Goal: Information Seeking & Learning: Check status

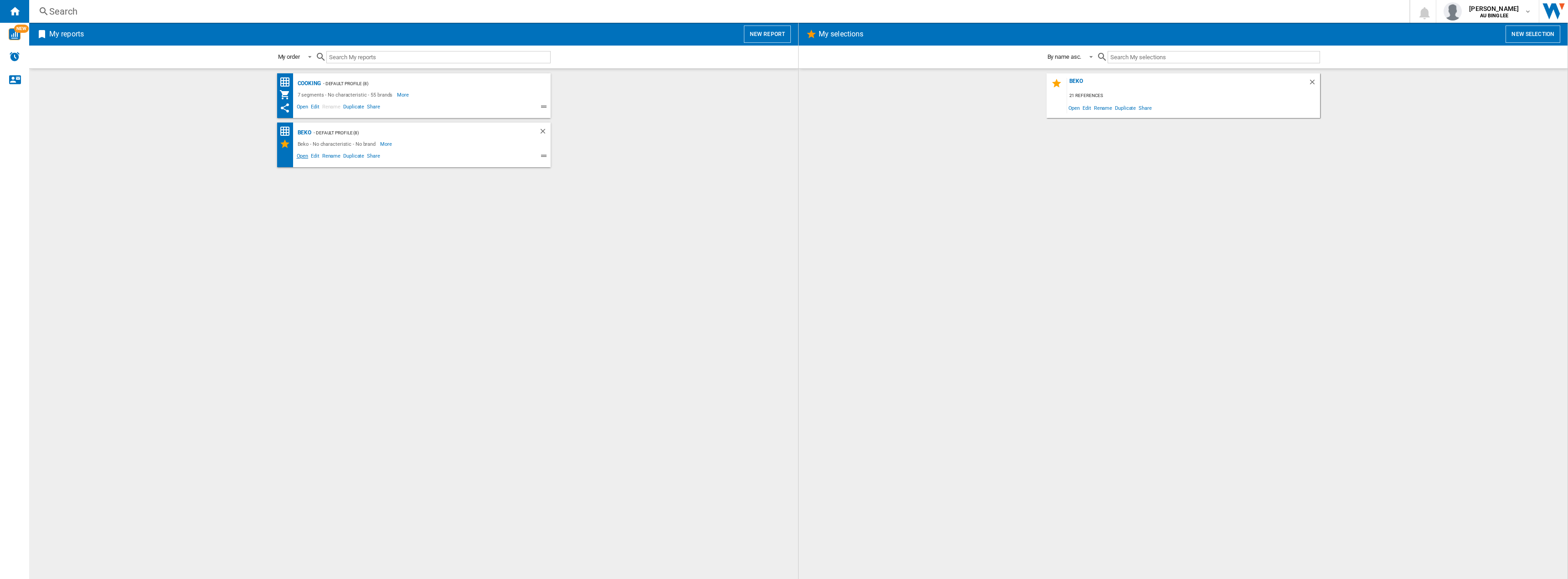
click at [304, 154] on span "Open" at bounding box center [303, 157] width 15 height 11
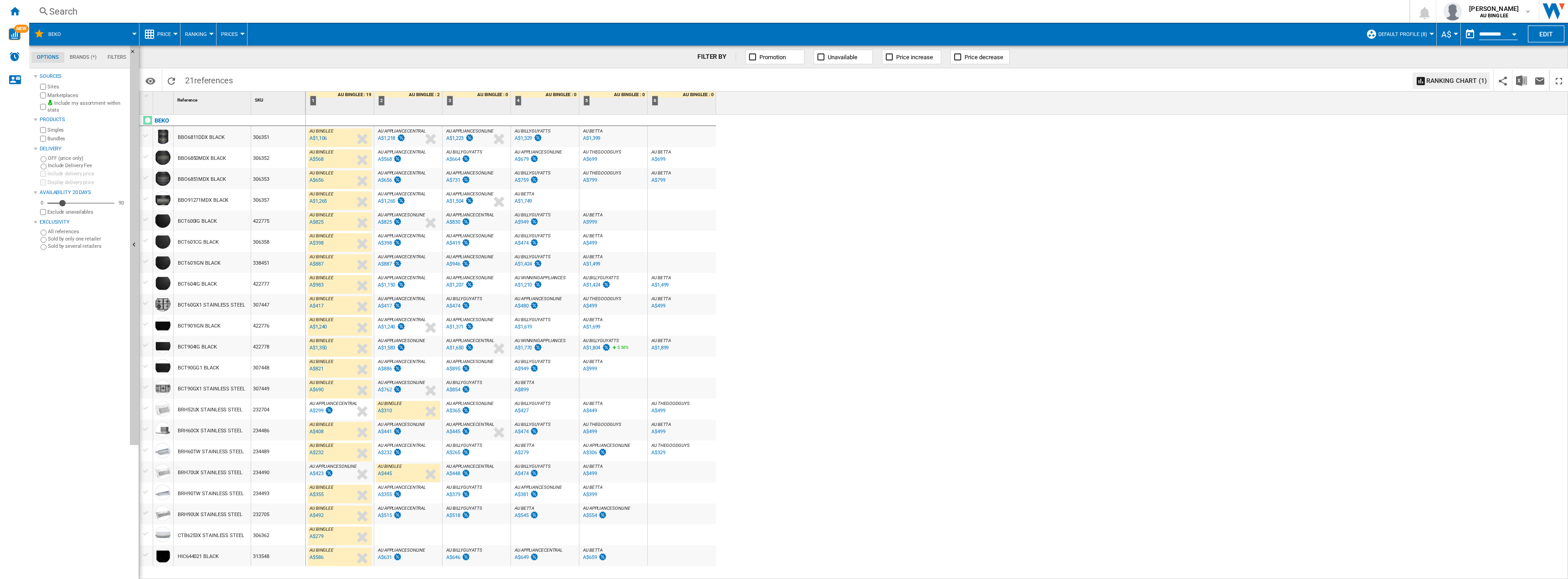
click at [382, 140] on div "A$1,218" at bounding box center [386, 138] width 18 height 6
click at [378, 287] on div "A$1,150" at bounding box center [386, 285] width 18 height 6
click at [386, 350] on div "A$1,583" at bounding box center [386, 348] width 18 height 6
click at [385, 367] on div "A$886" at bounding box center [384, 369] width 14 height 6
click at [378, 389] on div "A$762" at bounding box center [389, 390] width 26 height 9
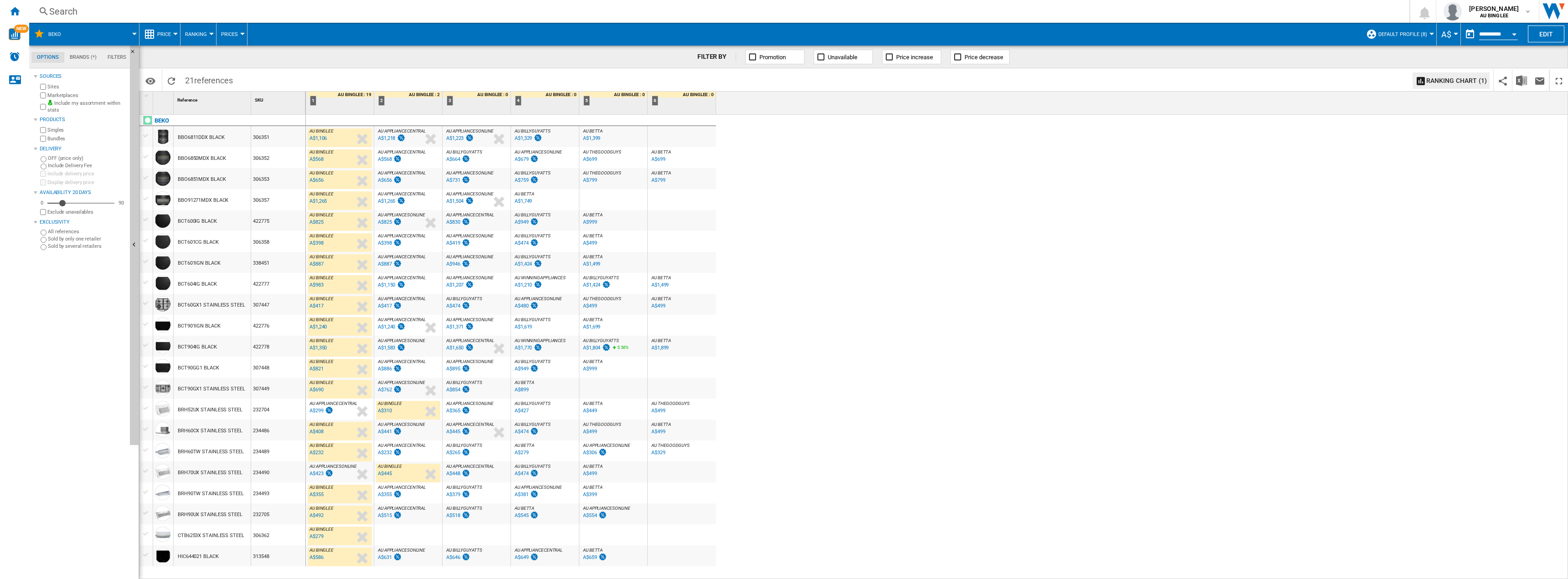
click at [959, 239] on div "AU BINGLEE : 0.0 % A$1,106 % N/A AU [GEOGRAPHIC_DATA] : AU APPLIANCECENTRAL : A…" at bounding box center [937, 347] width 1262 height 465
click at [872, 245] on div "AU BINGLEE : 0.0 % A$1,106 % N/A AU [GEOGRAPHIC_DATA] : AU APPLIANCECENTRAL : A…" at bounding box center [937, 347] width 1262 height 465
click at [854, 297] on div "AU BINGLEE : 0.0 % A$1,106 % N/A AU [GEOGRAPHIC_DATA] : AU APPLIANCECENTRAL : A…" at bounding box center [937, 347] width 1262 height 465
click at [1204, 400] on div "AU BINGLEE : 0.0 % A$1,106 % N/A AU [GEOGRAPHIC_DATA] : AU APPLIANCECENTRAL : A…" at bounding box center [937, 347] width 1262 height 465
click at [1031, 392] on div "AU BINGLEE : 0.0 % A$1,106 % N/A AU [GEOGRAPHIC_DATA] : AU APPLIANCECENTRAL : A…" at bounding box center [937, 347] width 1262 height 465
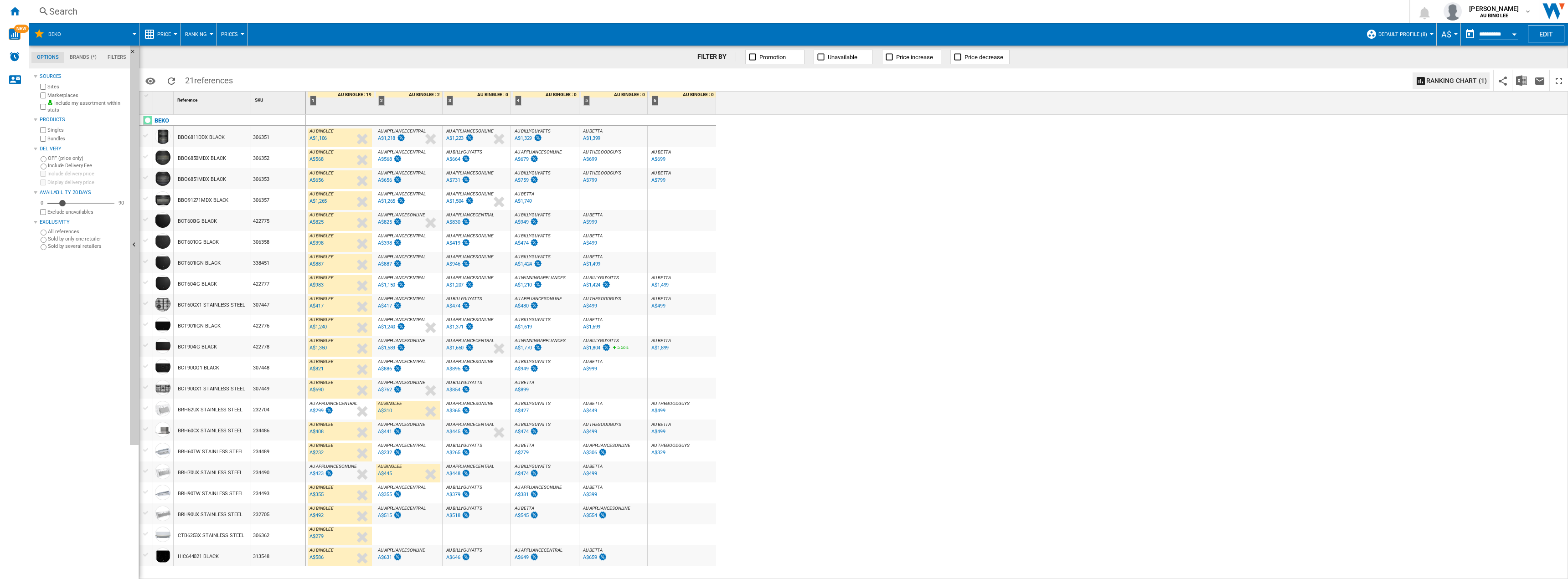
click at [313, 470] on div "A$423" at bounding box center [320, 474] width 26 height 9
click at [401, 367] on img at bounding box center [398, 368] width 9 height 8
click at [389, 431] on div "A$441" at bounding box center [384, 432] width 14 height 6
click at [323, 473] on div "A$423" at bounding box center [316, 474] width 14 height 6
click at [389, 515] on div "A$515" at bounding box center [384, 516] width 14 height 6
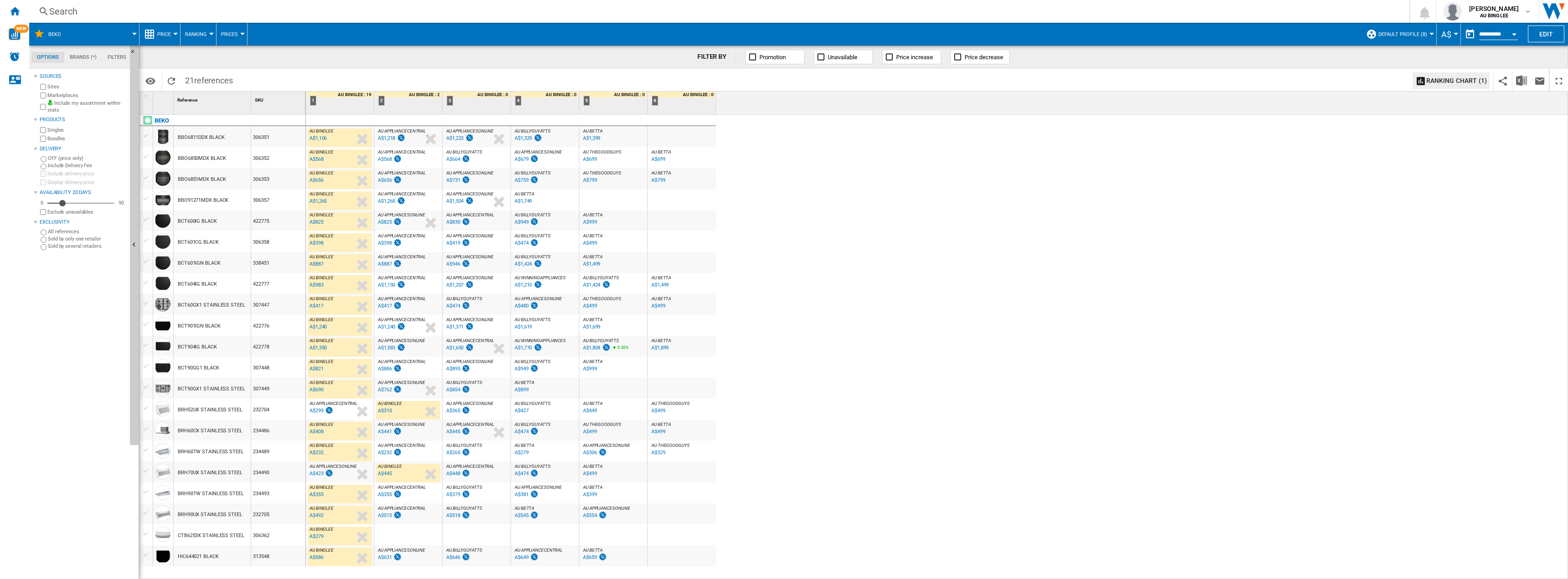
click at [384, 556] on div "A$631" at bounding box center [384, 558] width 14 height 6
